Goal: Navigation & Orientation: Understand site structure

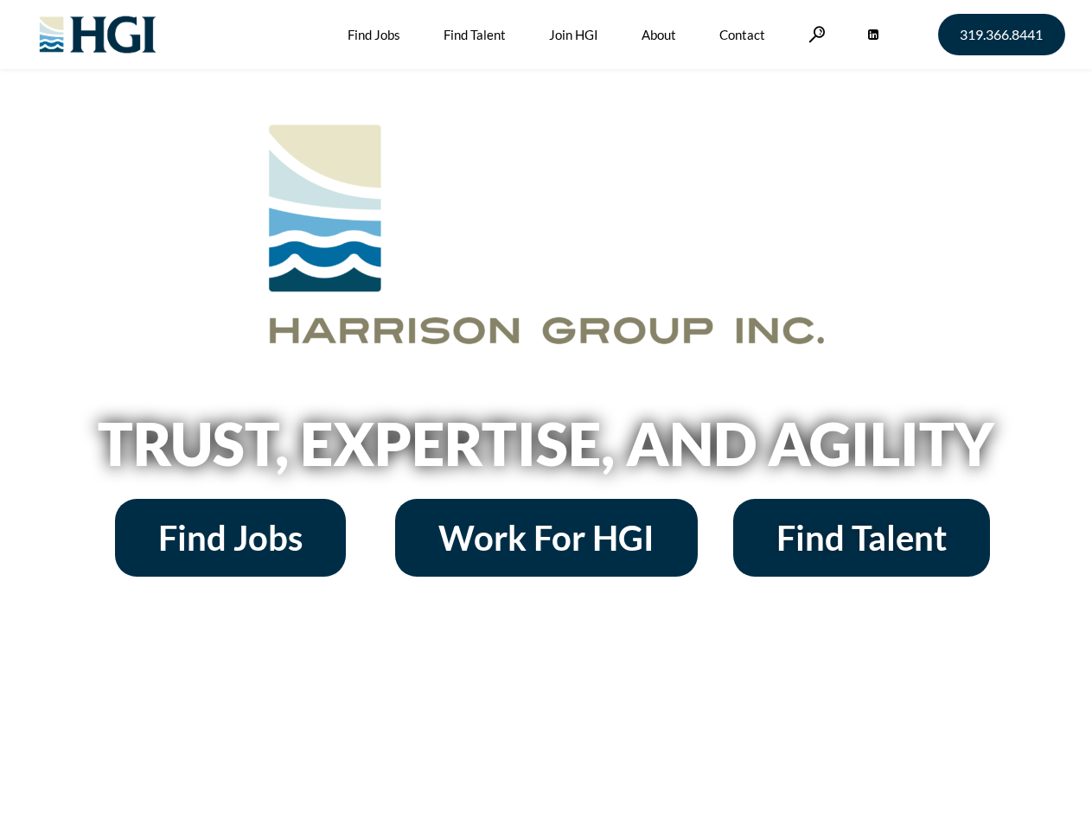
click at [545, 415] on h2 "Trust, Expertise, and Agility" at bounding box center [546, 443] width 985 height 59
click at [814, 34] on link at bounding box center [816, 34] width 17 height 16
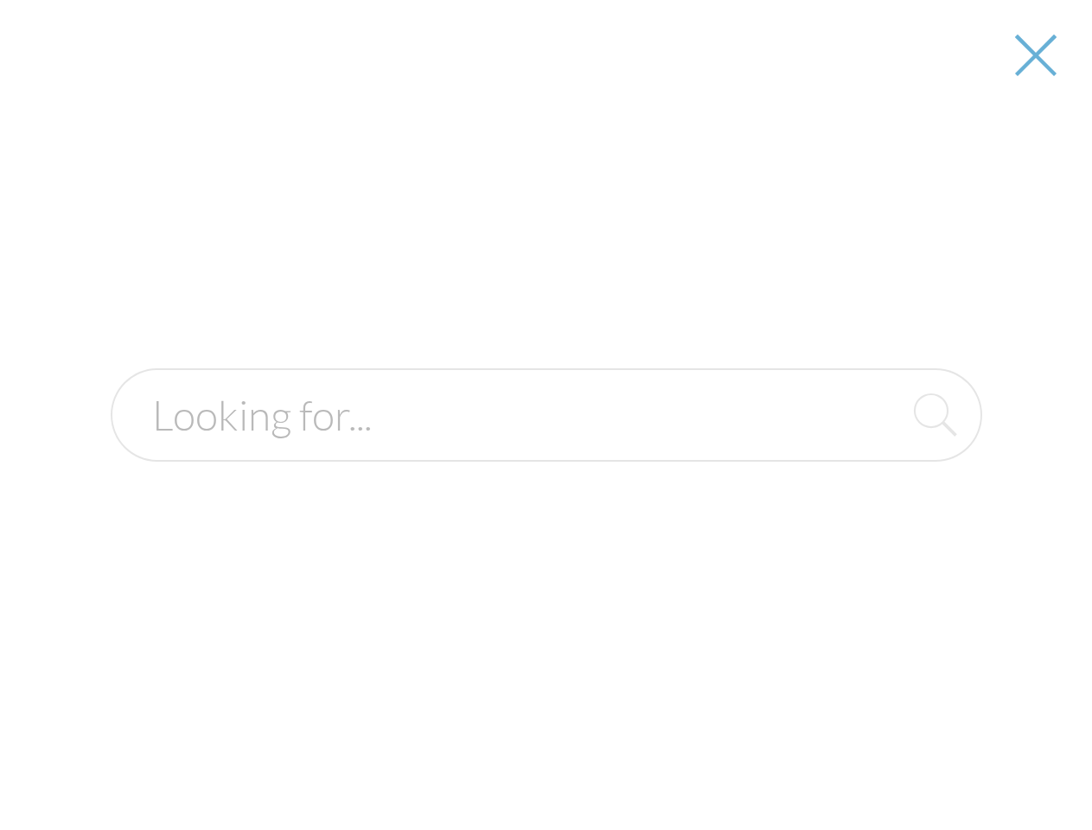
click at [545, 449] on div at bounding box center [546, 415] width 1089 height 830
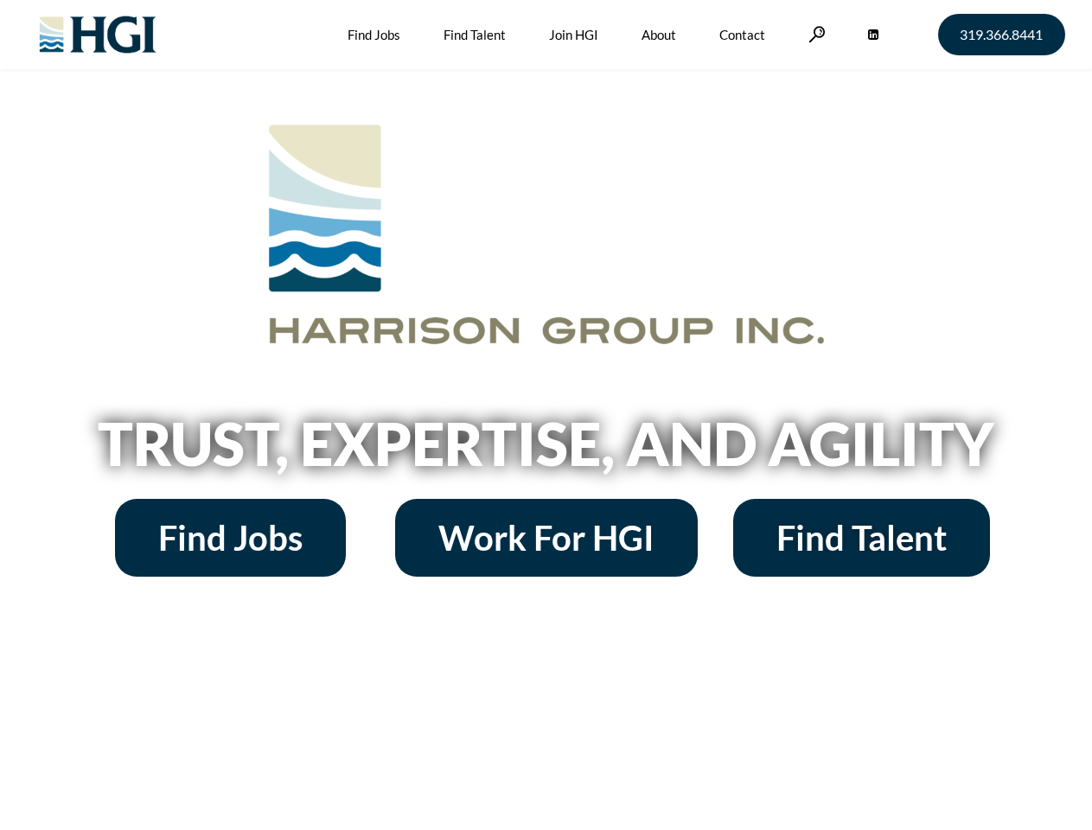
click at [545, 415] on h2 "Trust, Expertise, and Agility" at bounding box center [546, 443] width 985 height 59
click at [814, 34] on link at bounding box center [816, 34] width 17 height 16
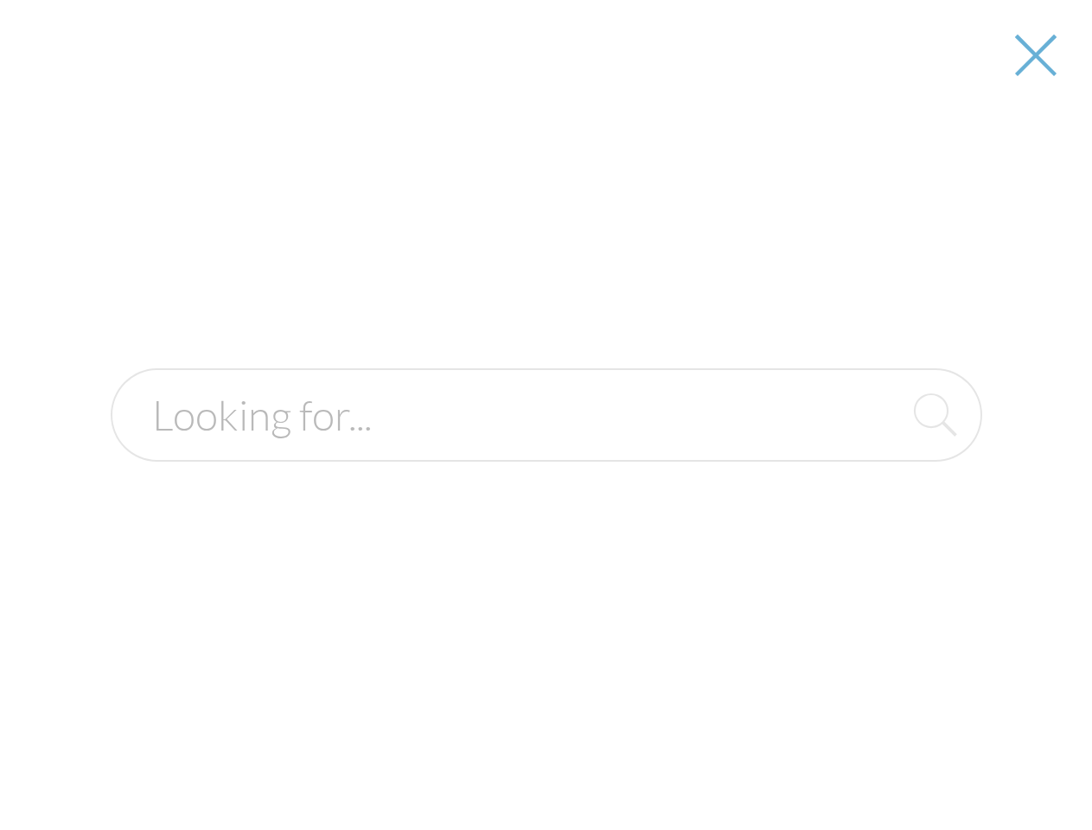
click at [545, 449] on h2 "Trust, Expertise, and Agility" at bounding box center [546, 443] width 985 height 59
